Goal: Information Seeking & Learning: Learn about a topic

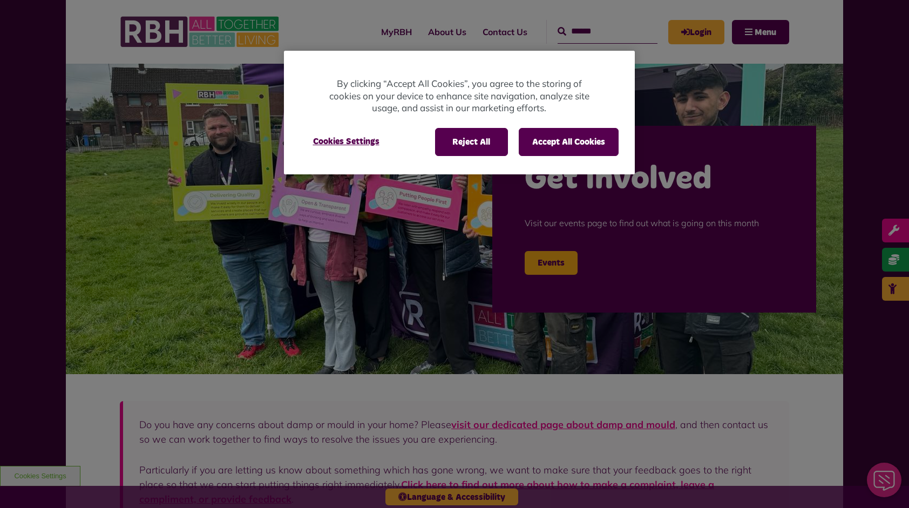
click at [417, 141] on div "Reject All Accept All Cookies Cookies Settings" at bounding box center [459, 142] width 318 height 28
click at [435, 144] on button "Reject All" at bounding box center [471, 142] width 73 height 28
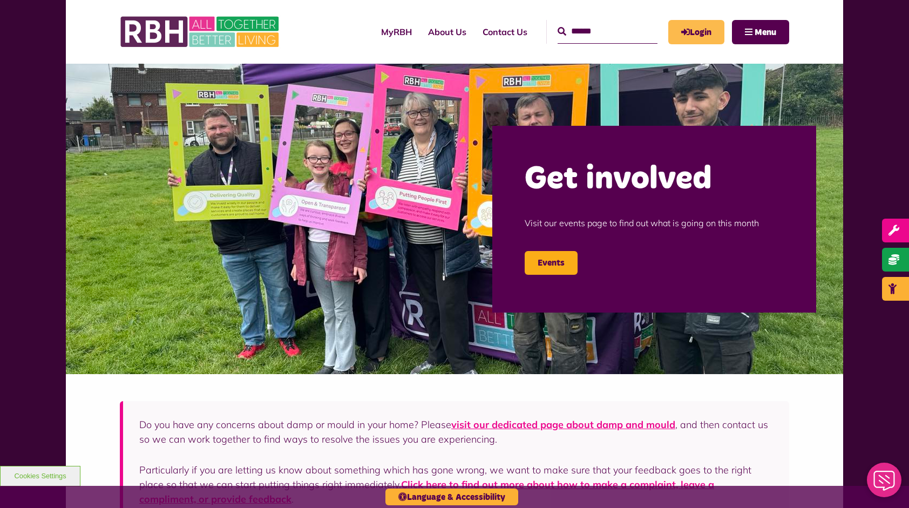
click at [699, 29] on link "Login" at bounding box center [696, 32] width 56 height 24
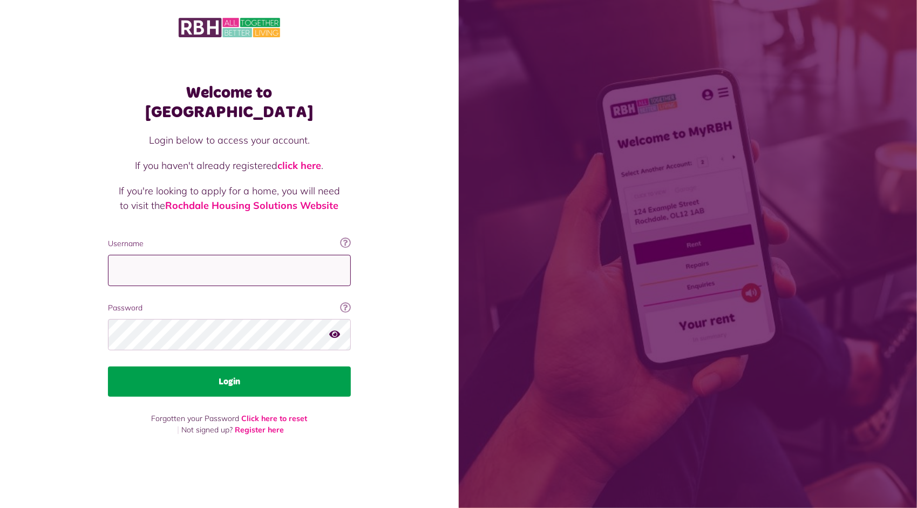
type input "**********"
click at [233, 367] on button "Login" at bounding box center [229, 382] width 243 height 30
click at [229, 369] on button "Login" at bounding box center [229, 382] width 243 height 30
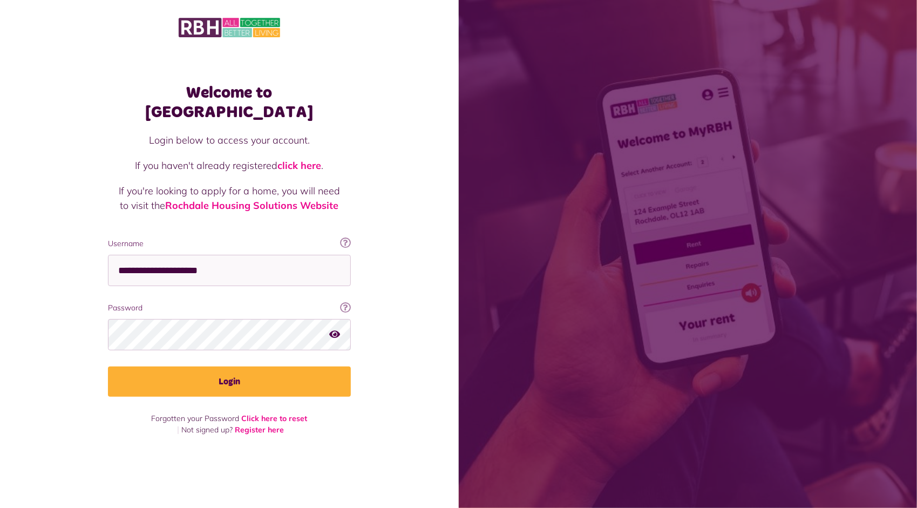
drag, startPoint x: 137, startPoint y: 403, endPoint x: 1, endPoint y: 463, distance: 148.2
click at [1, 463] on div "Welcome to MyRBH Login below to access your account. If you haven't already reg…" at bounding box center [229, 235] width 459 height 470
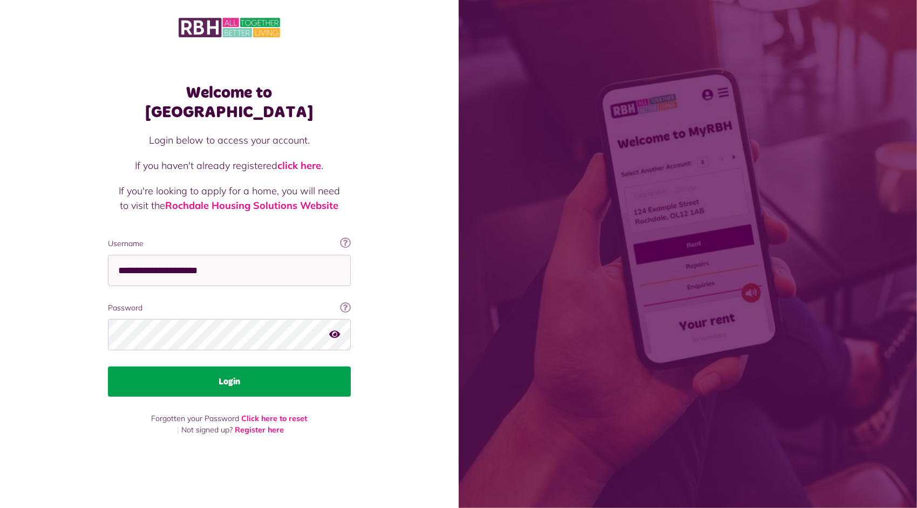
click at [289, 376] on button "Login" at bounding box center [229, 382] width 243 height 30
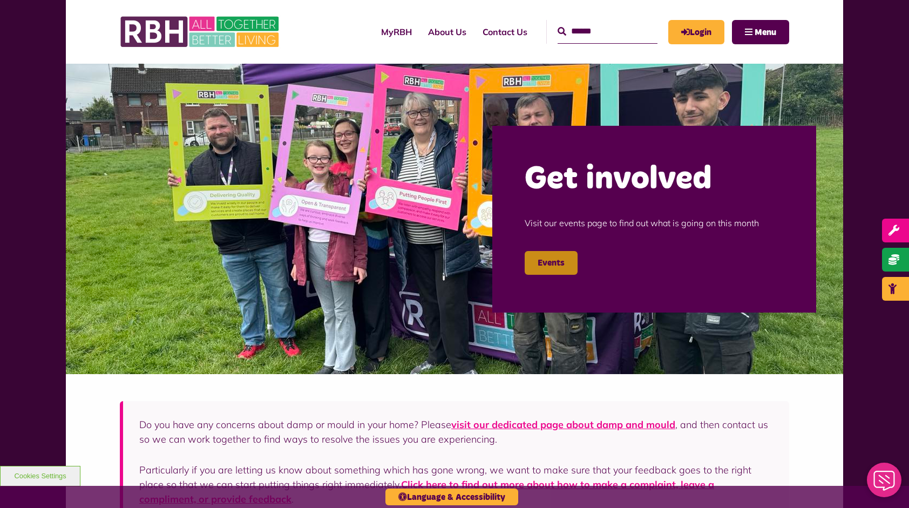
click at [554, 267] on link "Events" at bounding box center [551, 263] width 53 height 24
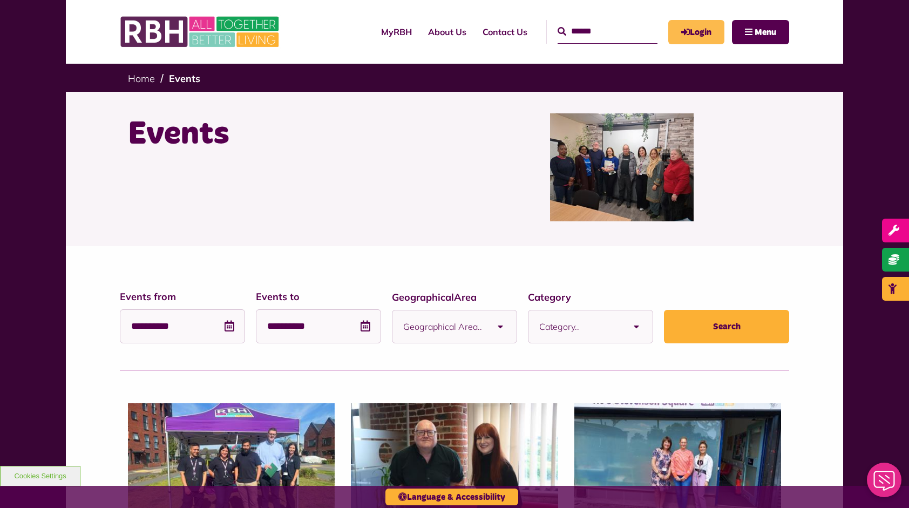
click at [697, 35] on link "Login" at bounding box center [696, 32] width 56 height 24
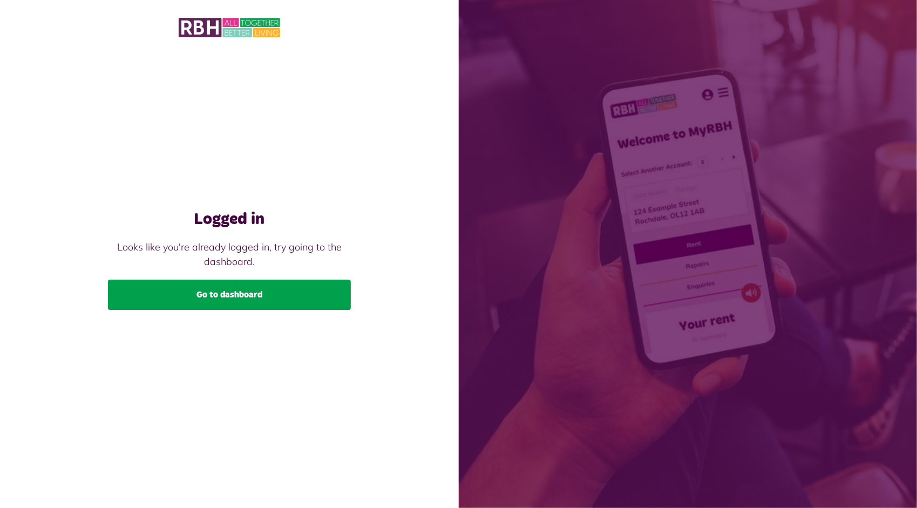
click at [256, 290] on link "Go to dashboard" at bounding box center [229, 295] width 243 height 30
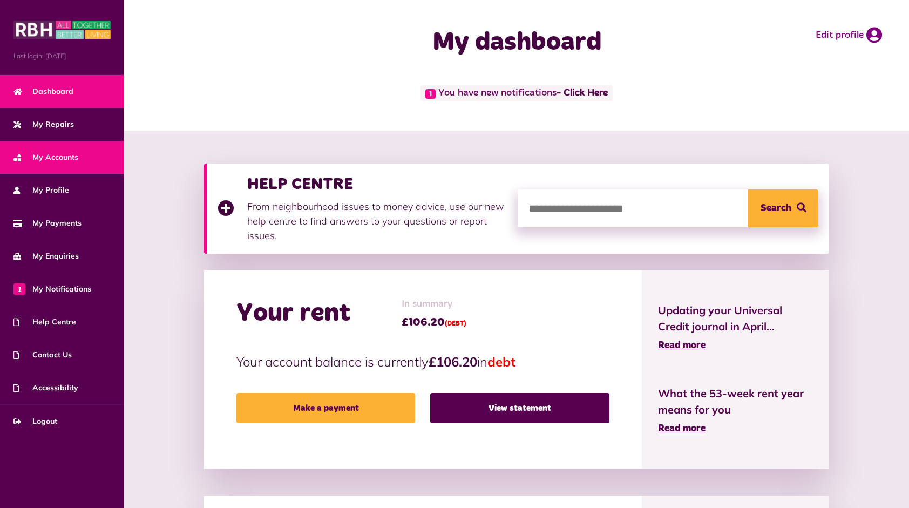
click at [43, 154] on span "My Accounts" at bounding box center [45, 157] width 65 height 11
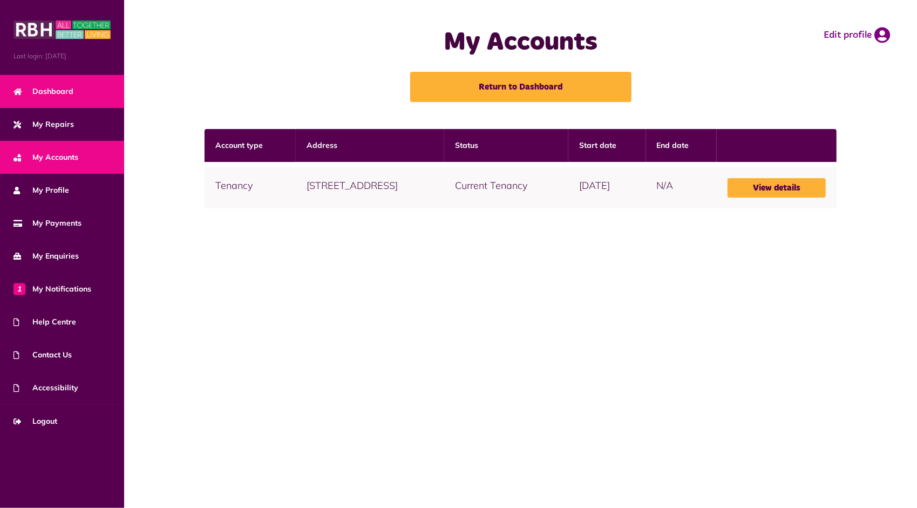
click at [51, 86] on span "Dashboard" at bounding box center [43, 91] width 60 height 11
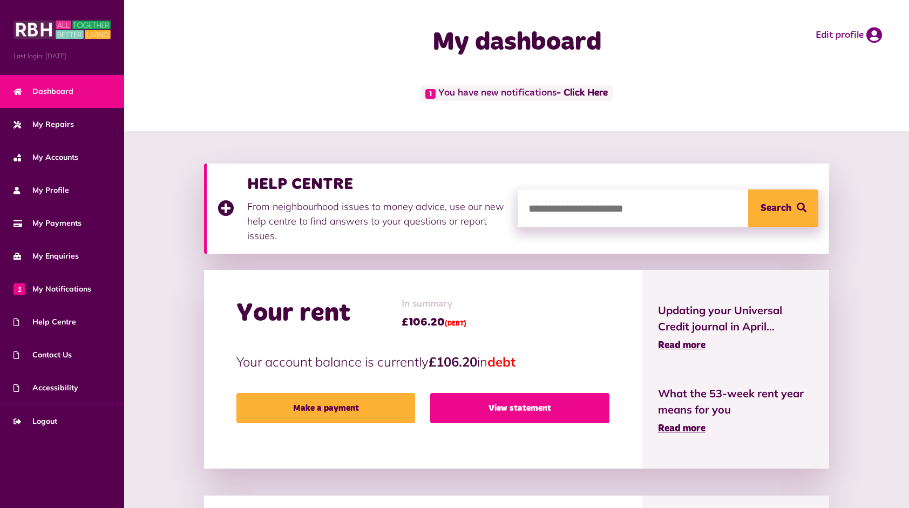
click at [507, 401] on link "View statement" at bounding box center [519, 408] width 179 height 30
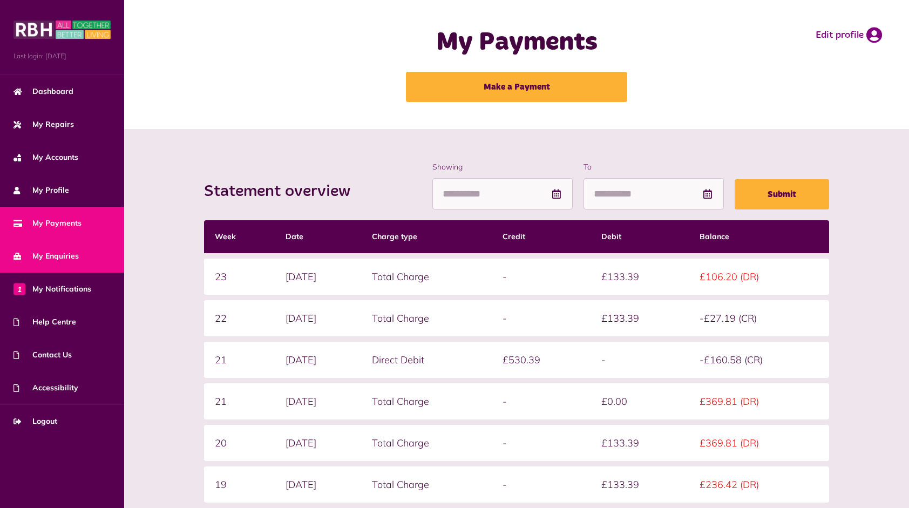
click at [28, 255] on span "My Enquiries" at bounding box center [45, 255] width 65 height 11
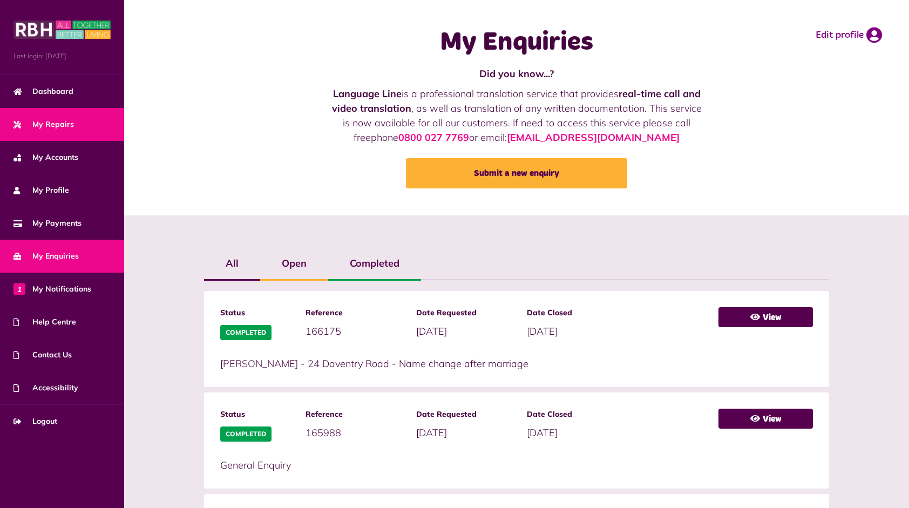
click at [55, 135] on link "My Repairs" at bounding box center [62, 124] width 124 height 33
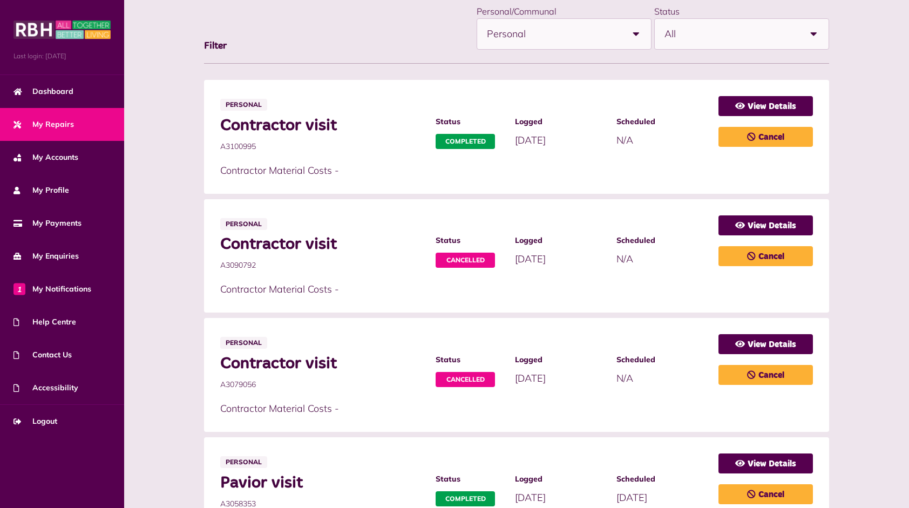
scroll to position [162, 0]
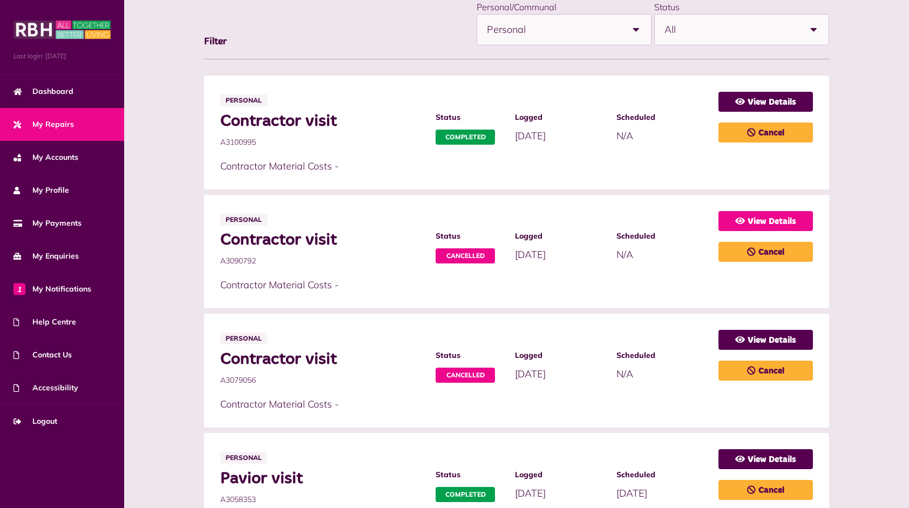
click at [743, 223] on icon at bounding box center [740, 220] width 10 height 9
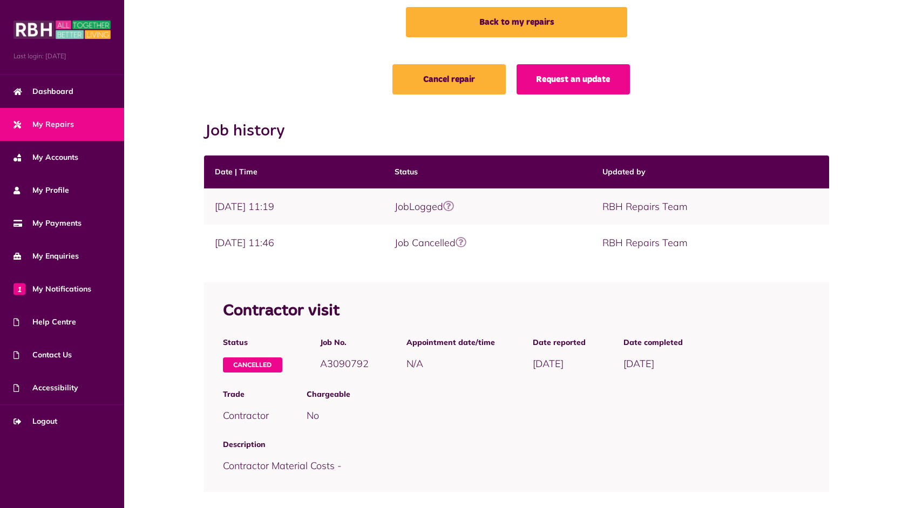
scroll to position [26, 0]
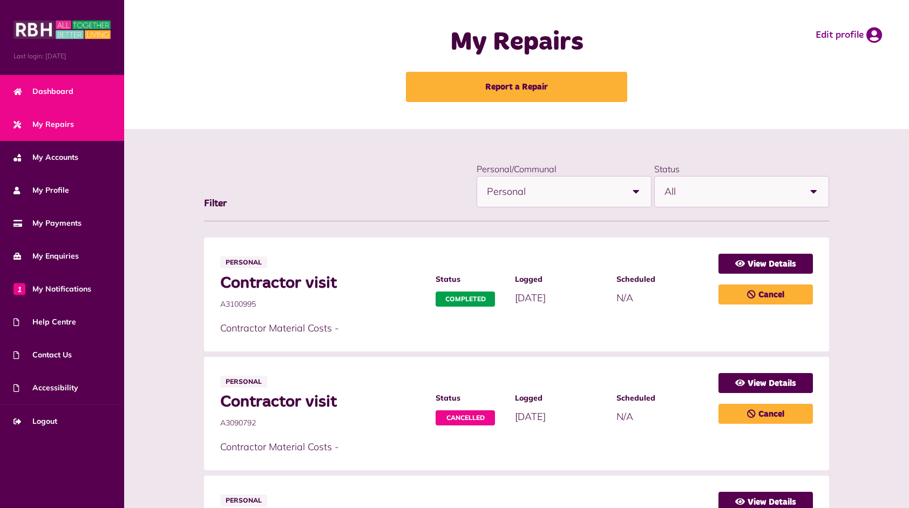
click at [59, 88] on span "Dashboard" at bounding box center [43, 91] width 60 height 11
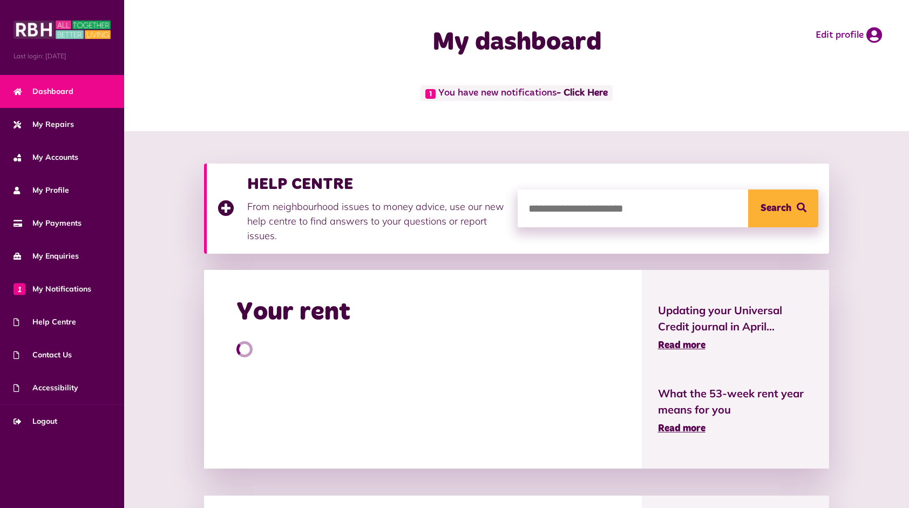
click at [527, 194] on input "search" at bounding box center [668, 208] width 301 height 38
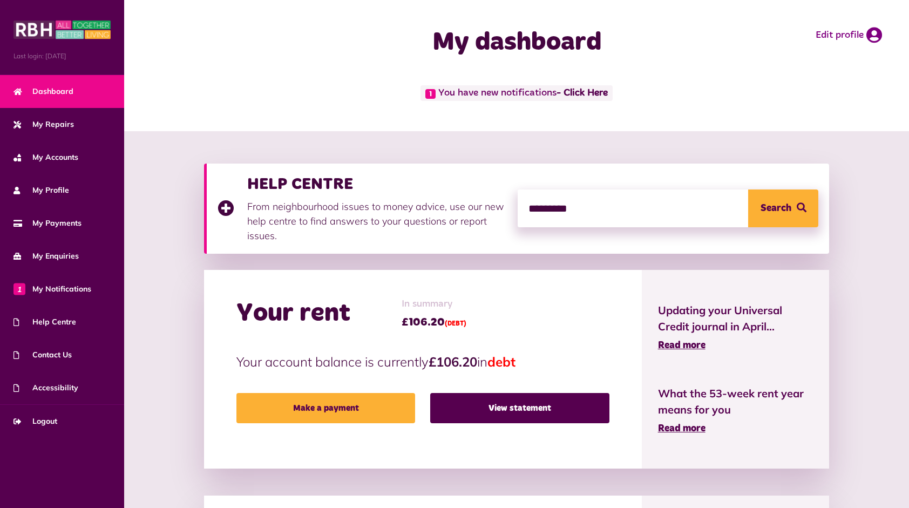
type input "*********"
click at [748, 189] on button "Search" at bounding box center [783, 208] width 70 height 38
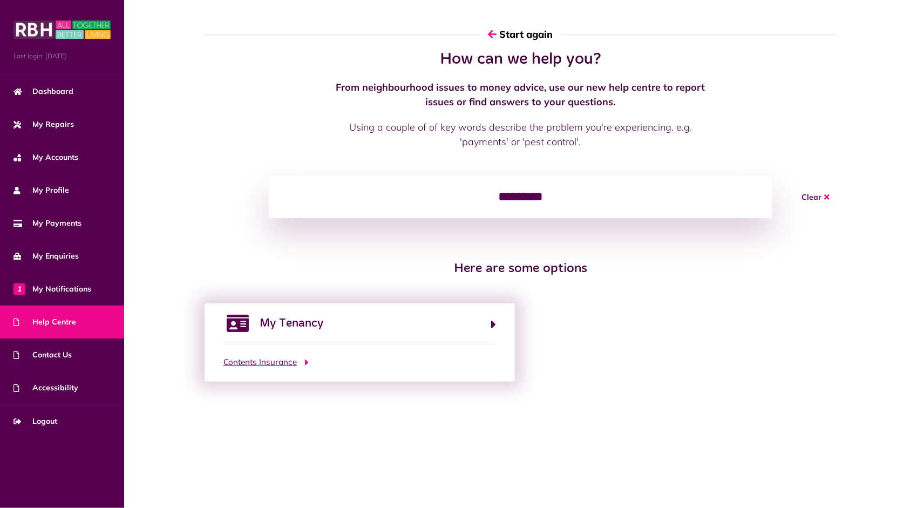
click at [257, 363] on span "Contents Insurance" at bounding box center [259, 362] width 73 height 12
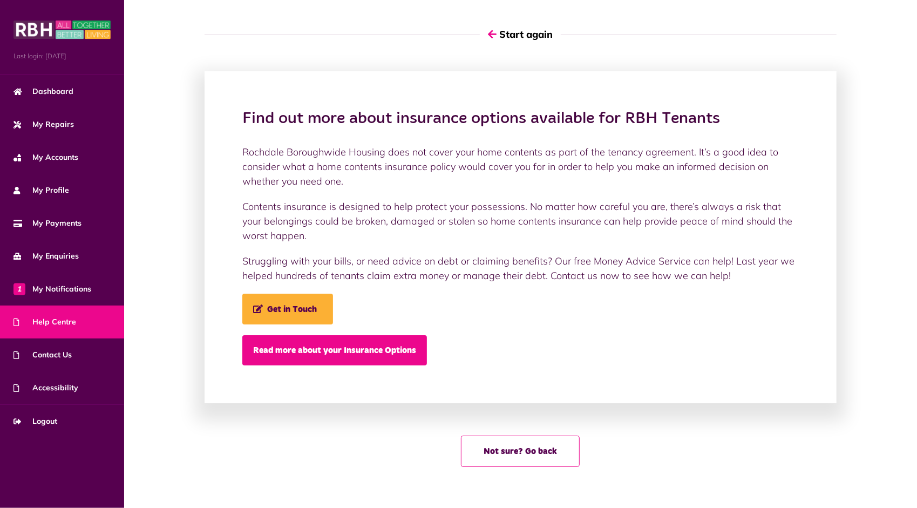
click at [308, 348] on link "Read more about your Insurance Options" at bounding box center [334, 350] width 185 height 30
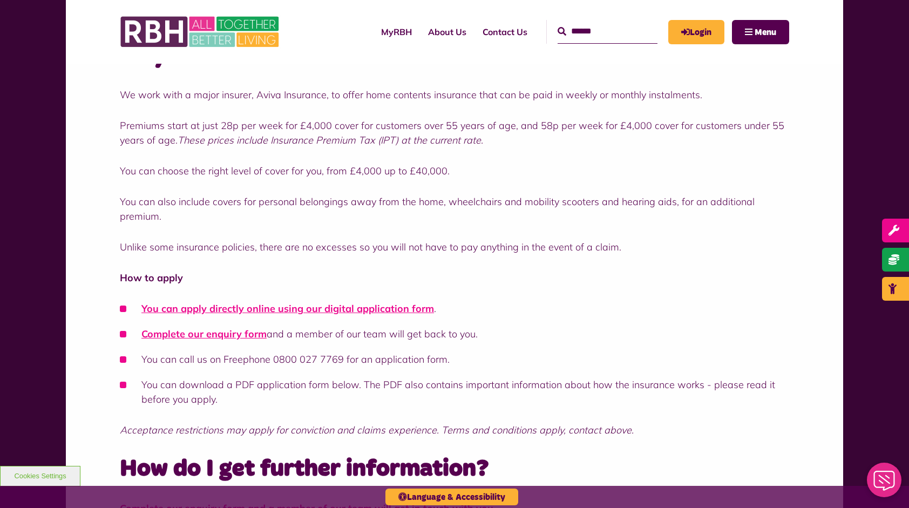
scroll to position [486, 0]
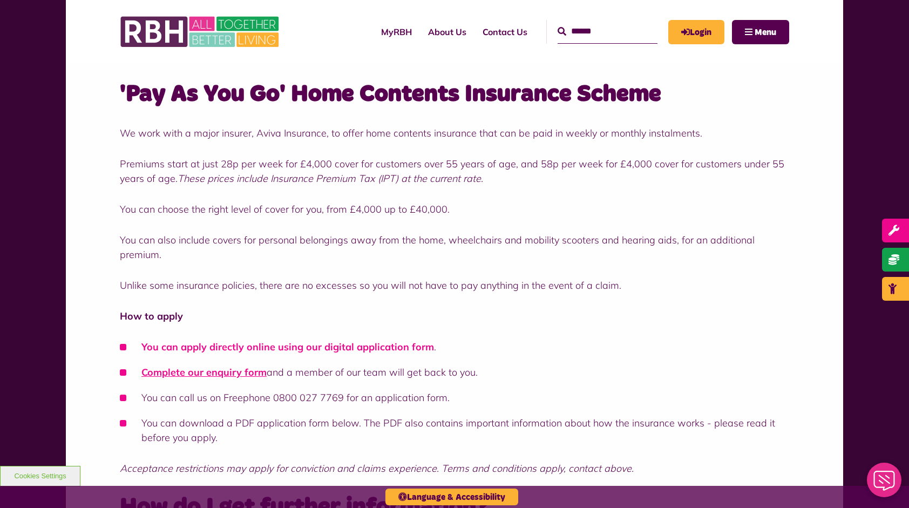
click at [254, 345] on link "You can apply directly online using our digital application form" at bounding box center [287, 347] width 293 height 12
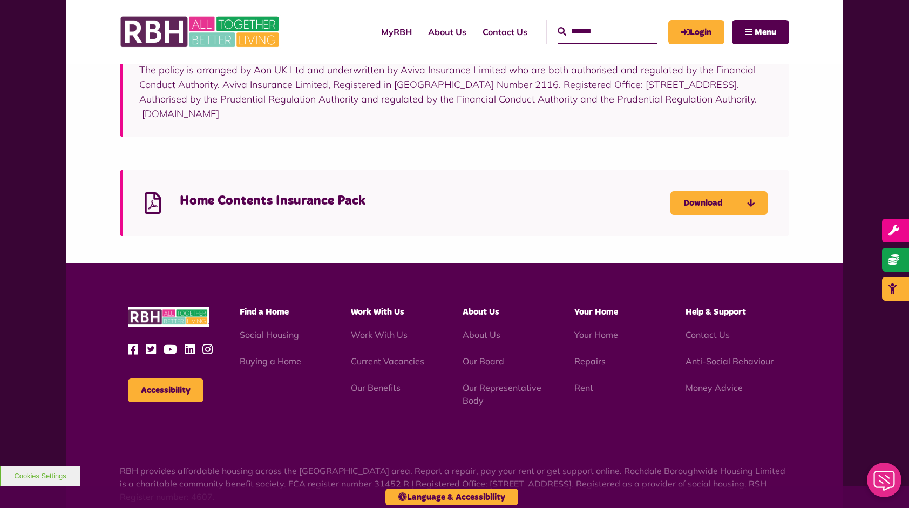
scroll to position [972, 0]
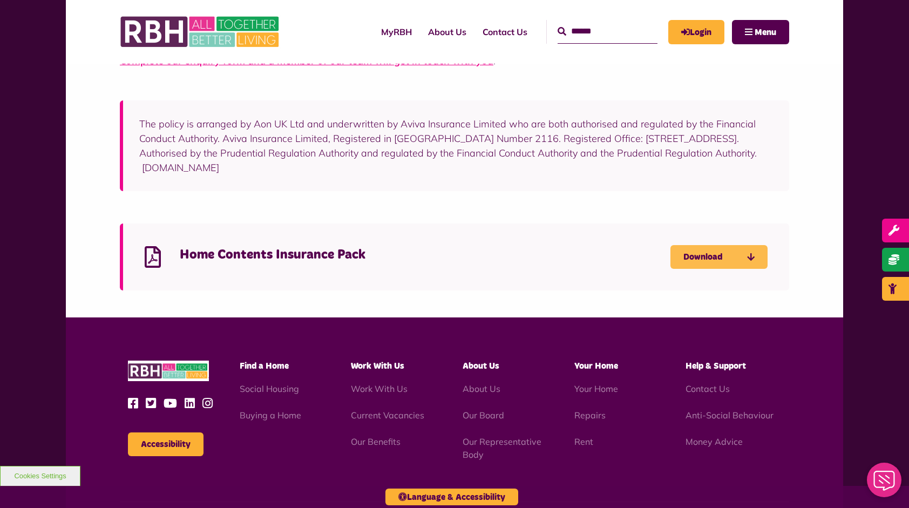
click at [715, 258] on link "Download" at bounding box center [718, 257] width 97 height 24
